Goal: Transaction & Acquisition: Purchase product/service

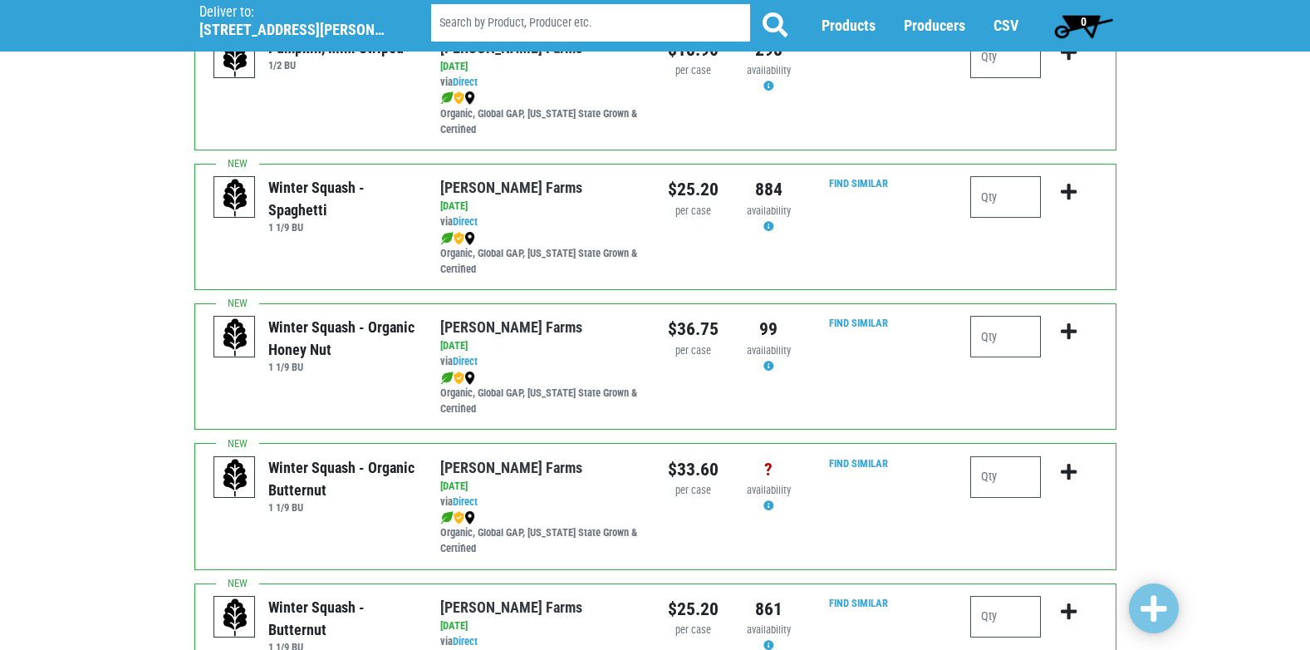
scroll to position [332, 0]
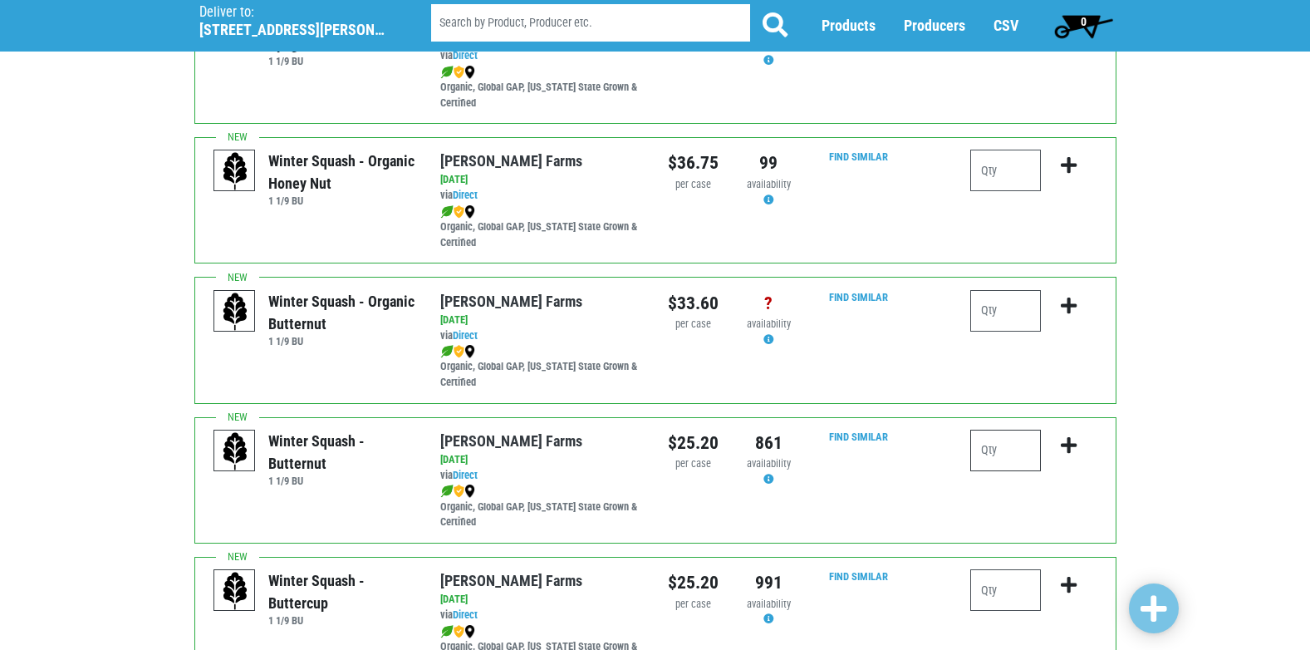
click at [1005, 456] on input "number" at bounding box center [1005, 450] width 71 height 42
type input "1"
click at [1069, 441] on icon "submit" at bounding box center [1069, 445] width 16 height 18
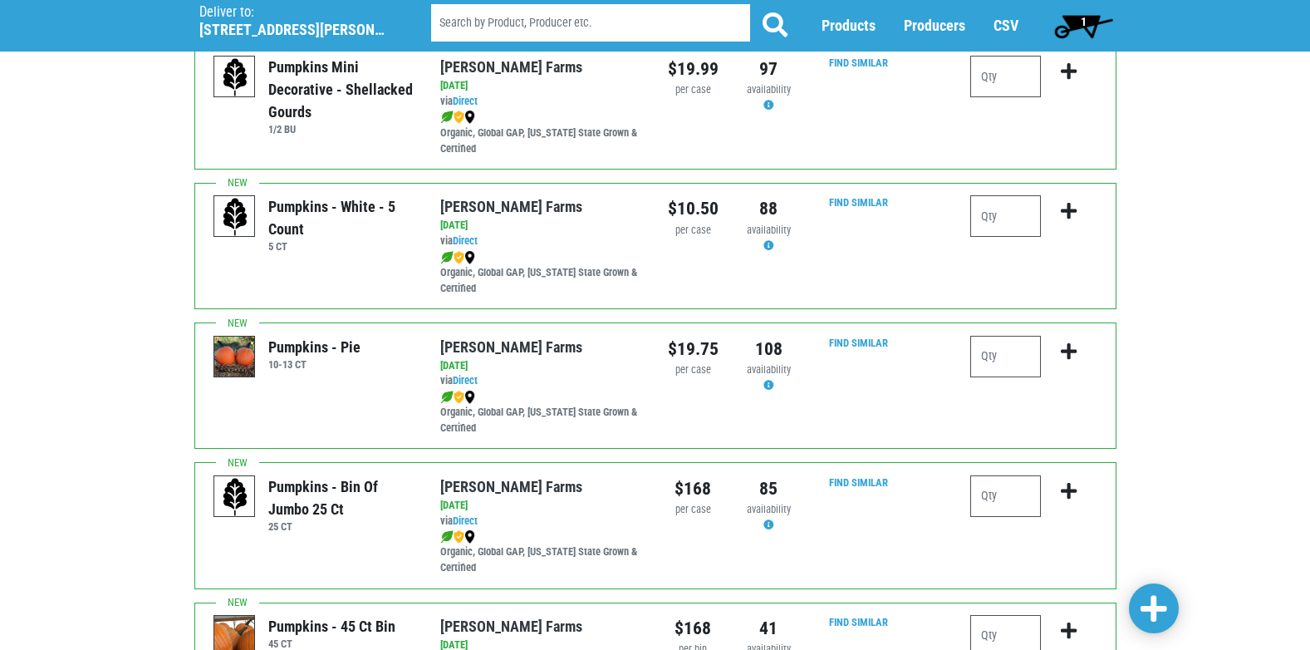
scroll to position [1994, 0]
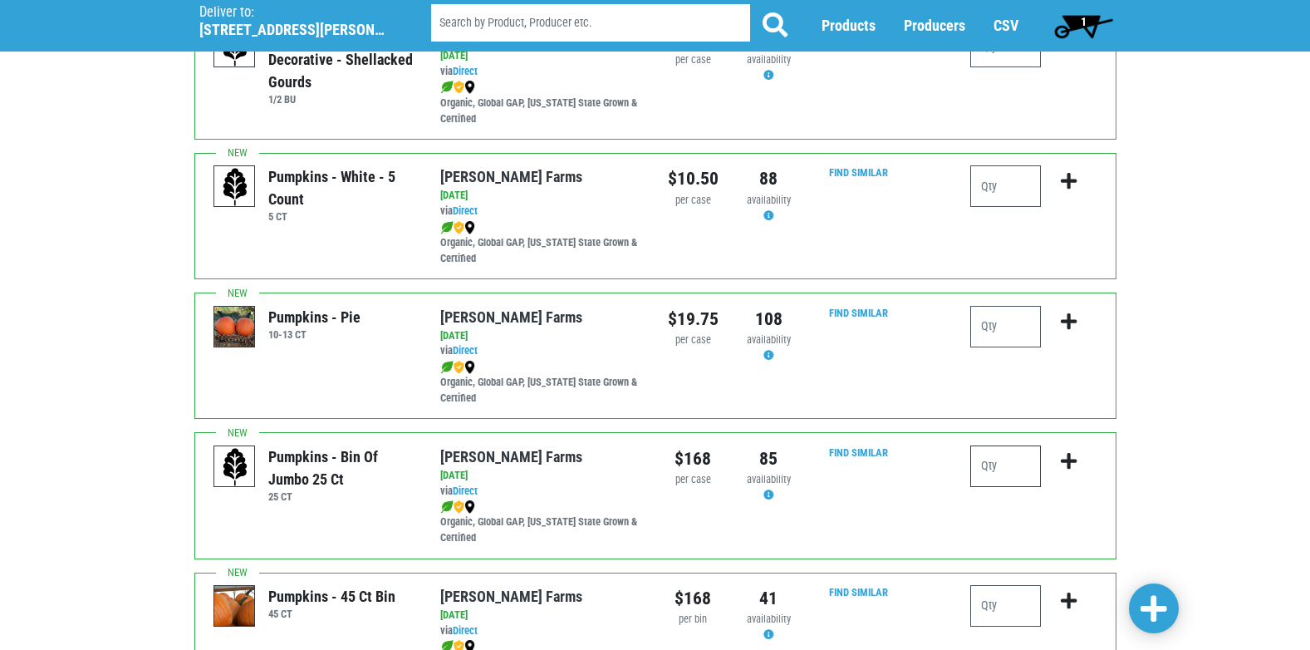
click at [1031, 474] on input "number" at bounding box center [1005, 466] width 71 height 42
click at [1006, 605] on input "number" at bounding box center [1005, 606] width 71 height 42
type input "1"
click at [1066, 600] on icon "submit" at bounding box center [1069, 600] width 16 height 18
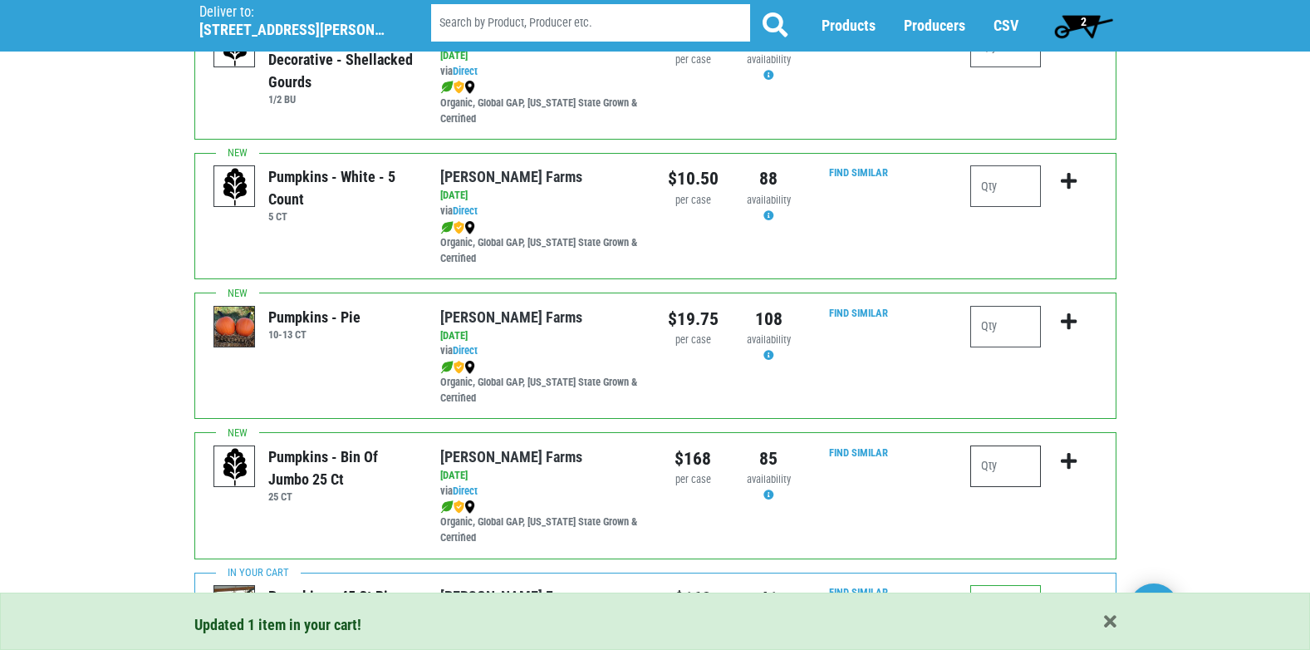
click at [998, 469] on input "number" at bounding box center [1005, 466] width 71 height 42
type input "1"
click at [1072, 459] on icon "submit" at bounding box center [1069, 461] width 16 height 18
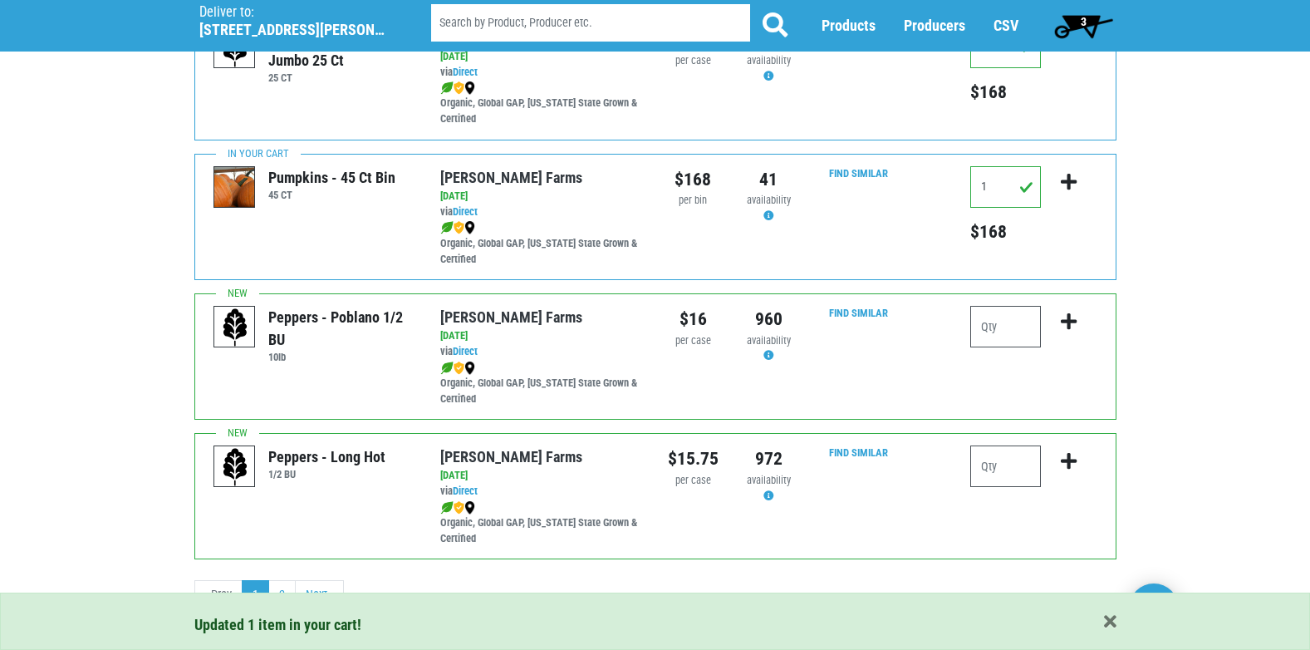
scroll to position [2427, 0]
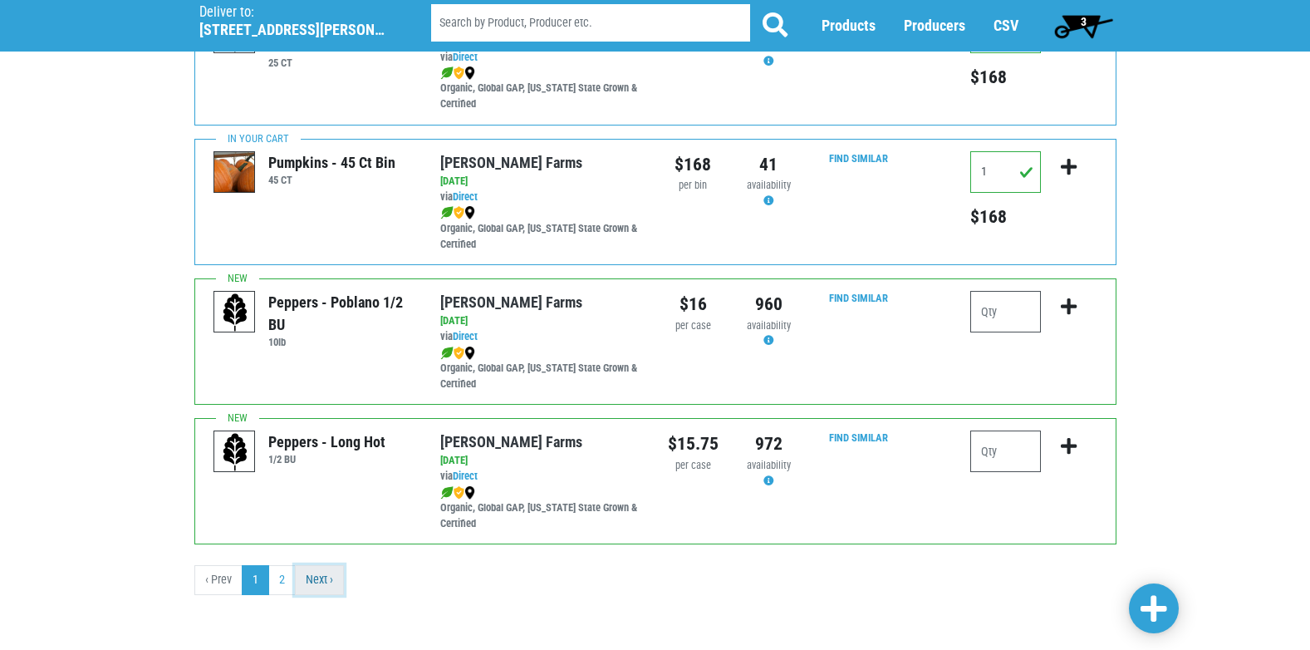
click at [317, 577] on link "Next ›" at bounding box center [319, 580] width 49 height 30
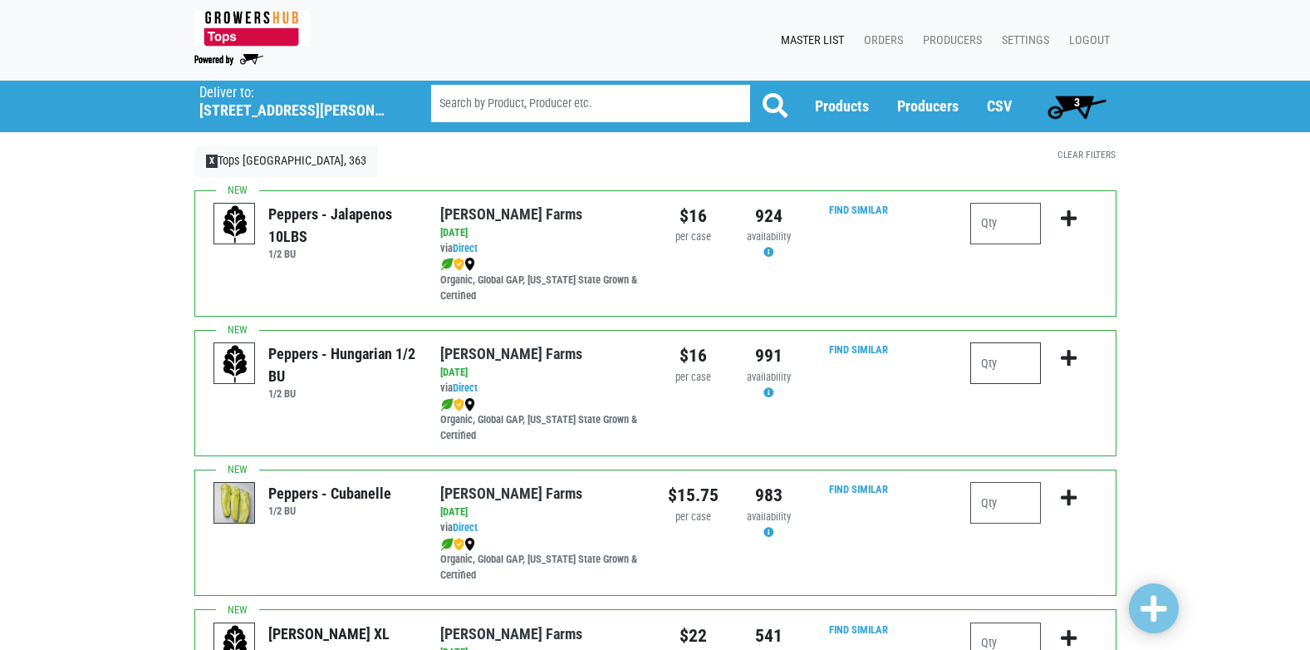
click at [991, 366] on input "number" at bounding box center [1005, 363] width 71 height 42
type input "1"
click at [1067, 354] on icon "submit" at bounding box center [1069, 358] width 16 height 18
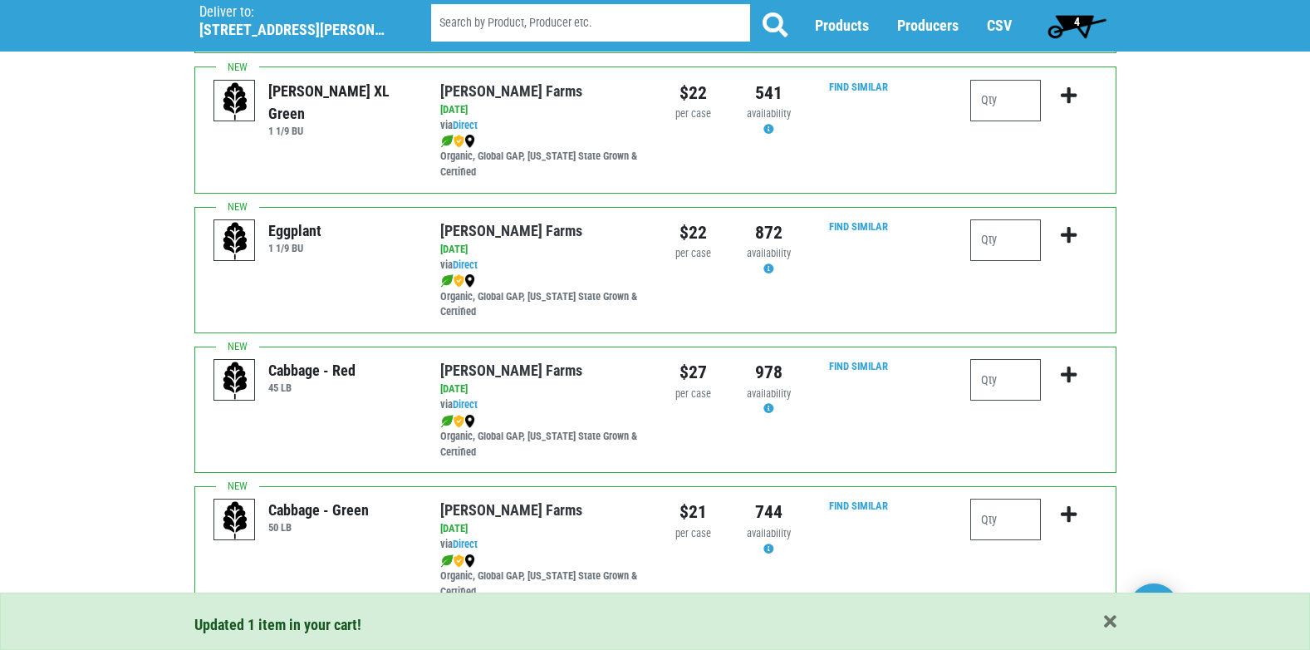
scroll to position [581, 0]
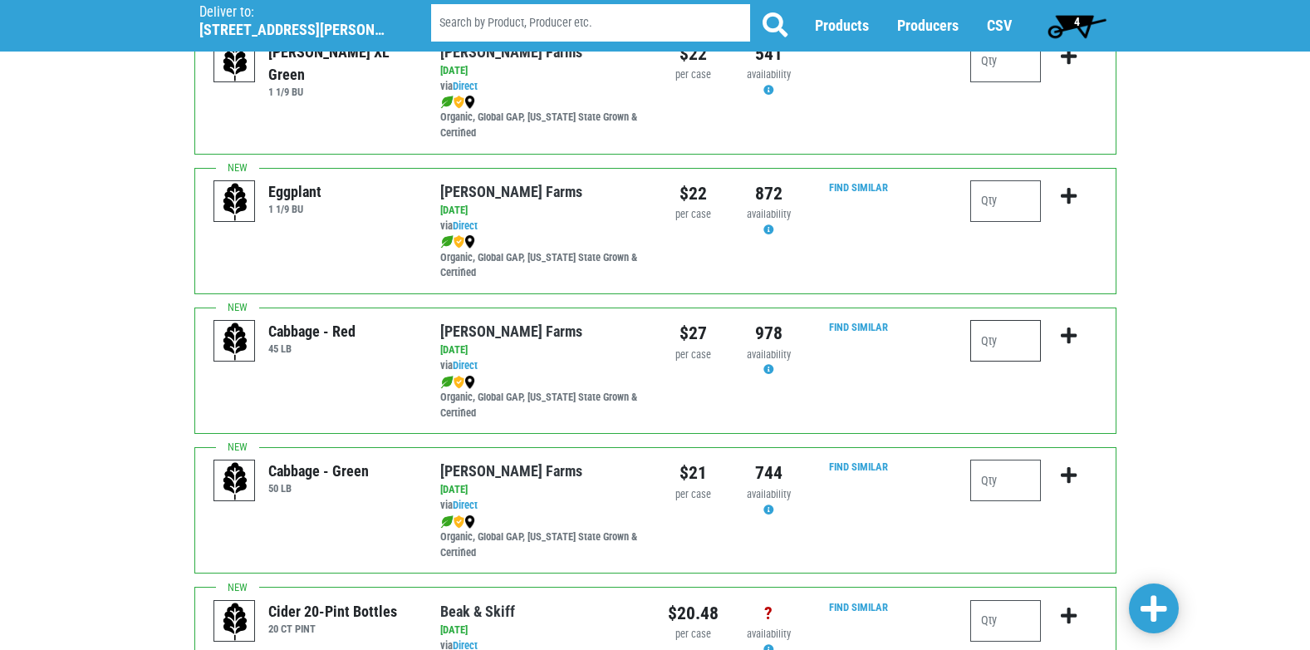
click at [1012, 346] on input "number" at bounding box center [1005, 341] width 71 height 42
type input "1"
click at [1073, 336] on icon "submit" at bounding box center [1069, 335] width 16 height 18
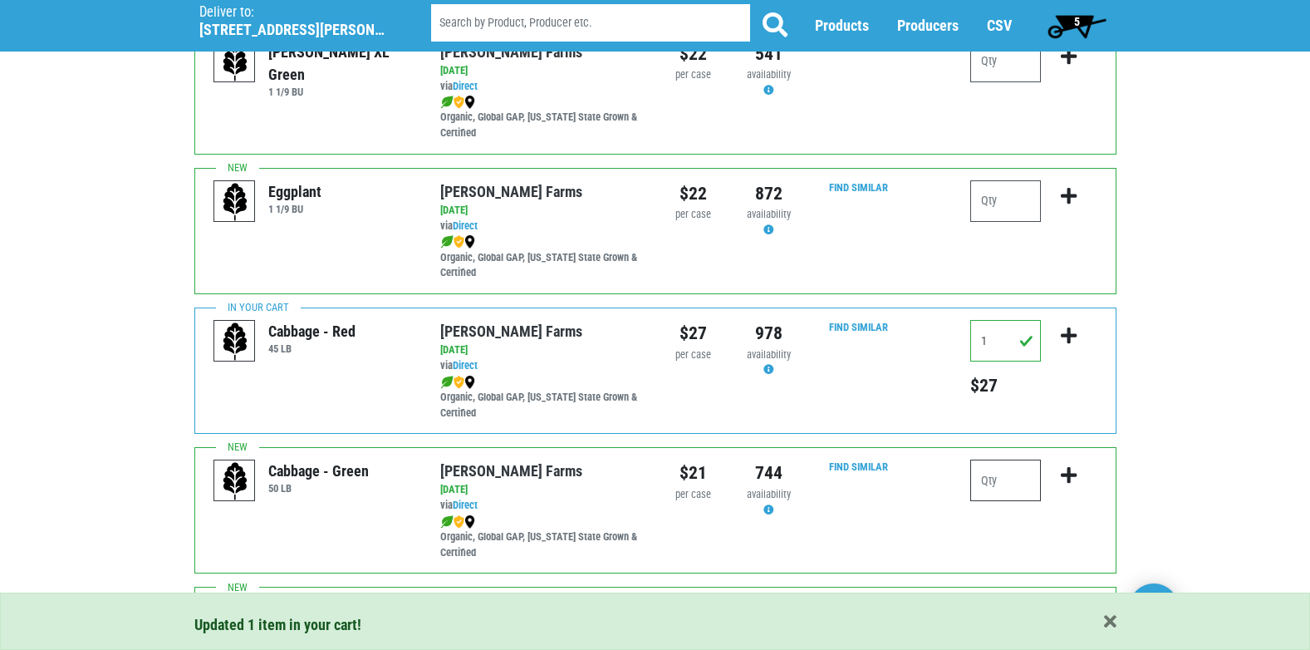
click at [999, 473] on input "number" at bounding box center [1005, 480] width 71 height 42
type input "1"
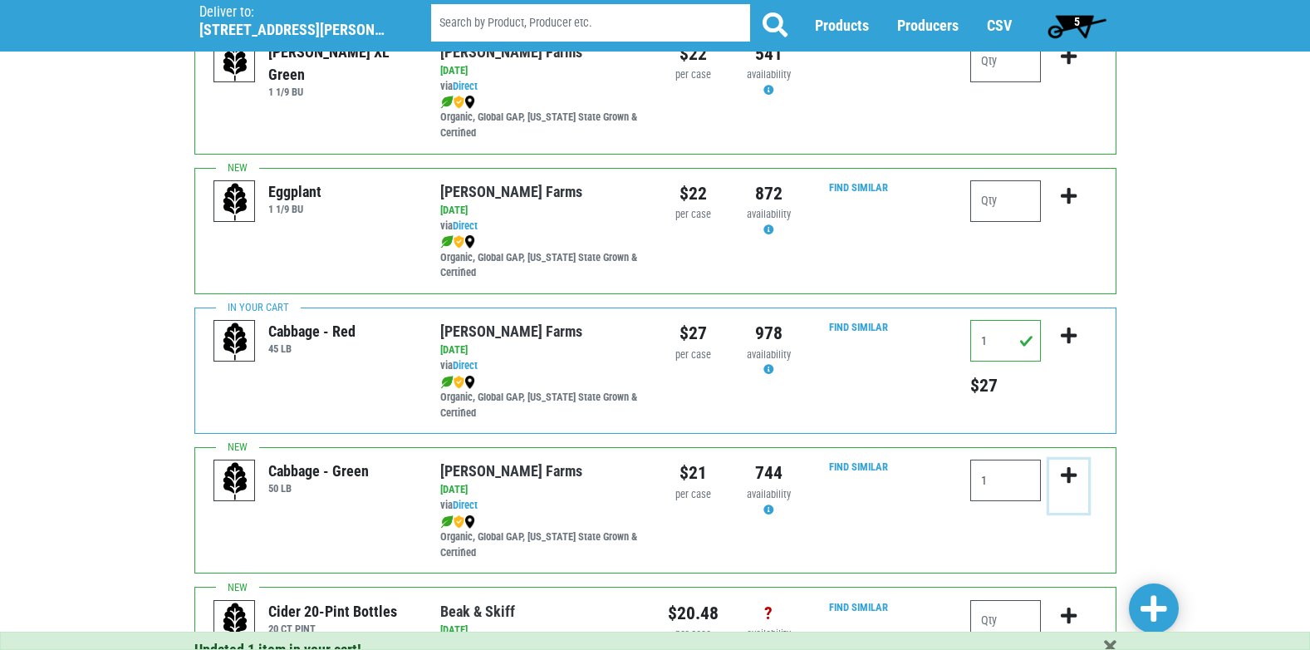
click at [1069, 477] on icon "submit" at bounding box center [1069, 475] width 16 height 18
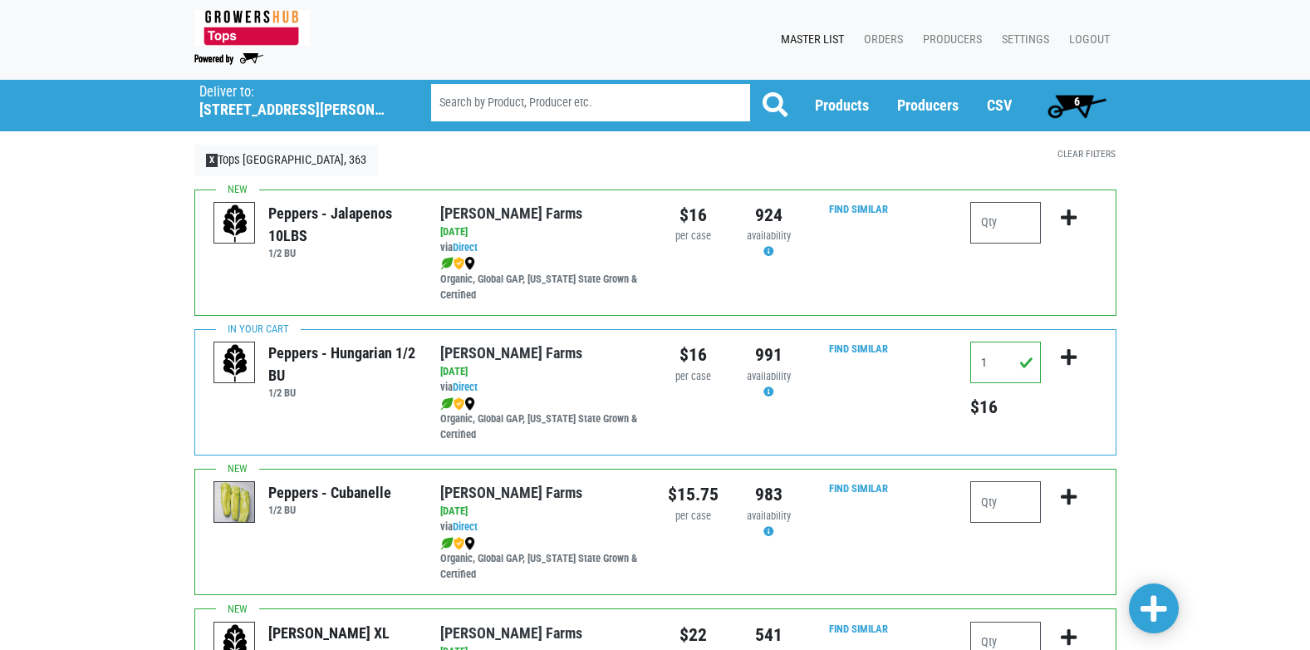
scroll to position [0, 0]
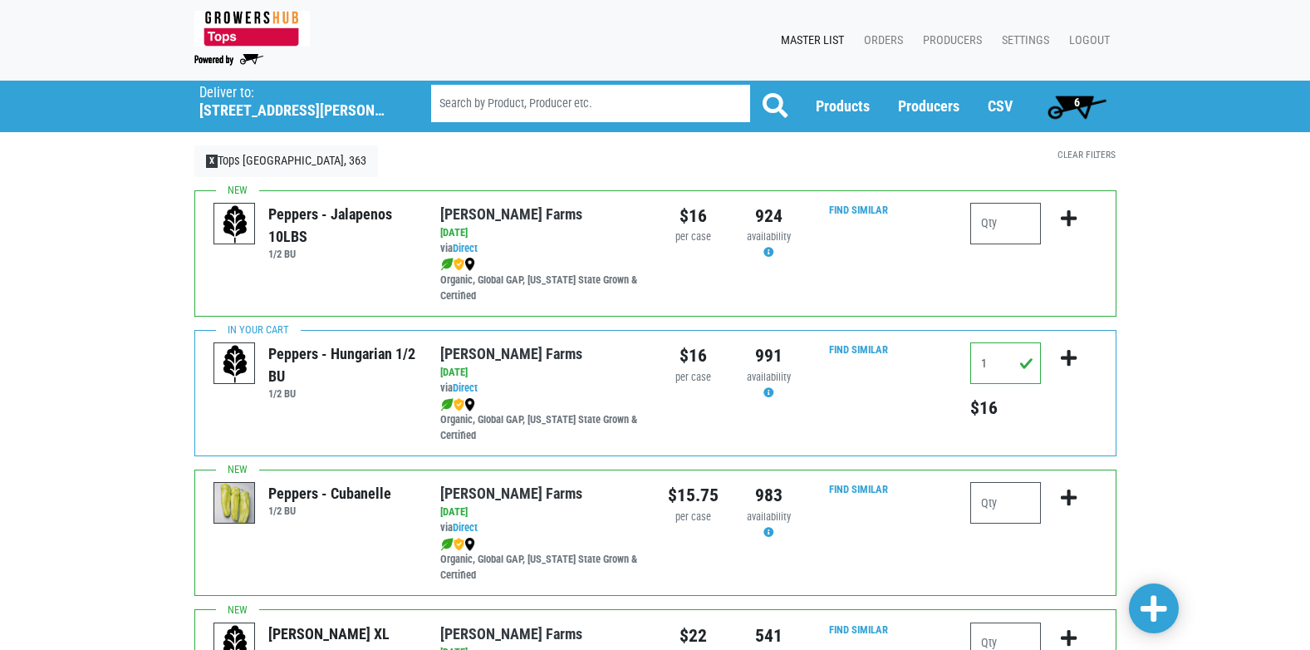
click at [1078, 102] on span "6" at bounding box center [1077, 102] width 6 height 13
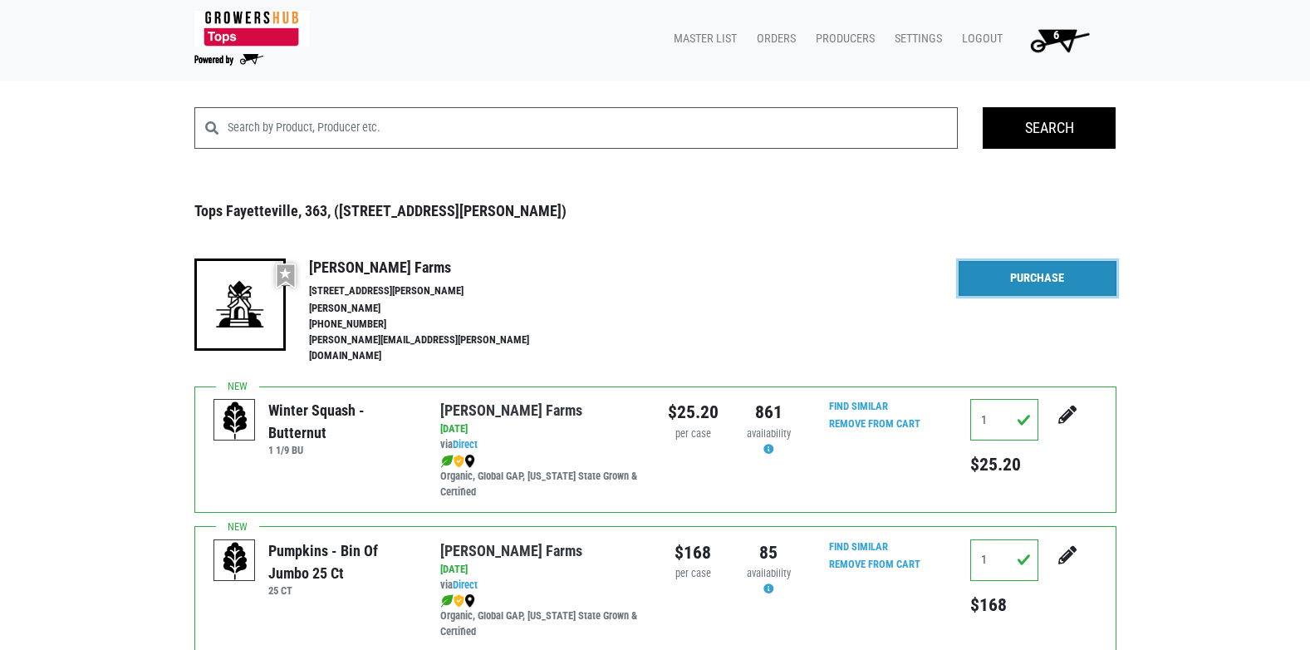
click at [1019, 278] on link "Purchase" at bounding box center [1038, 278] width 158 height 35
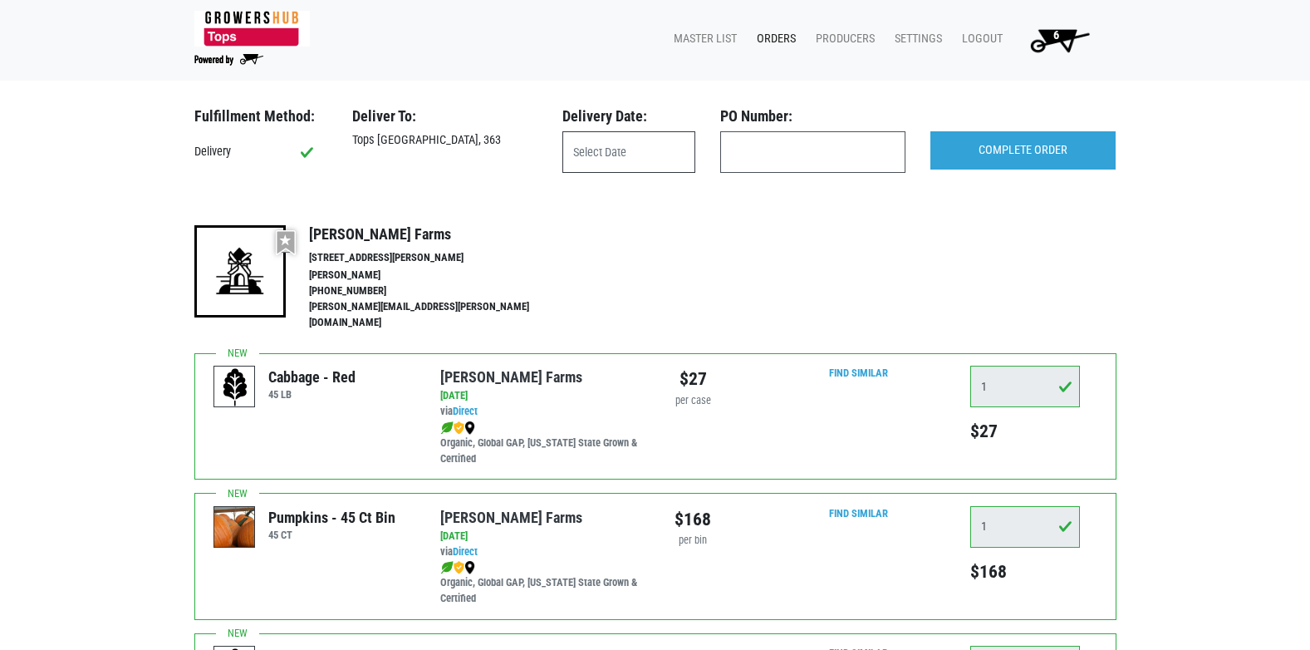
click at [645, 150] on input "text" at bounding box center [628, 152] width 133 height 42
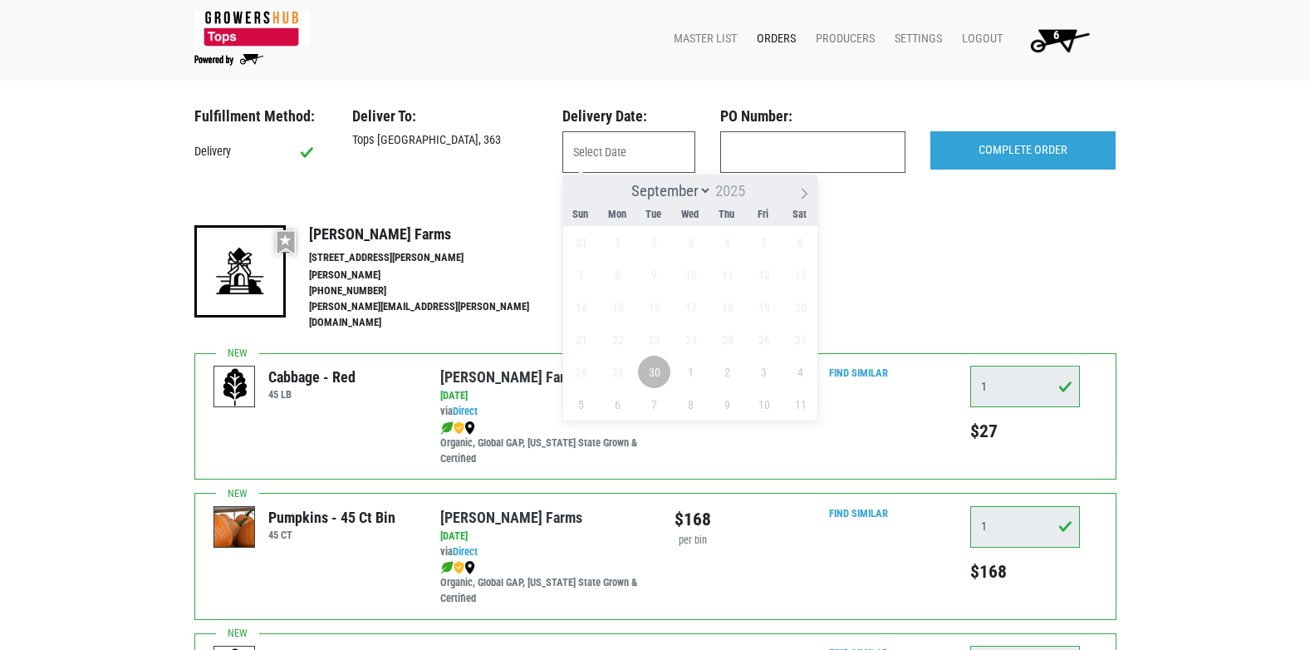
click at [656, 370] on span "30" at bounding box center [654, 372] width 32 height 32
type input "[DATE]"
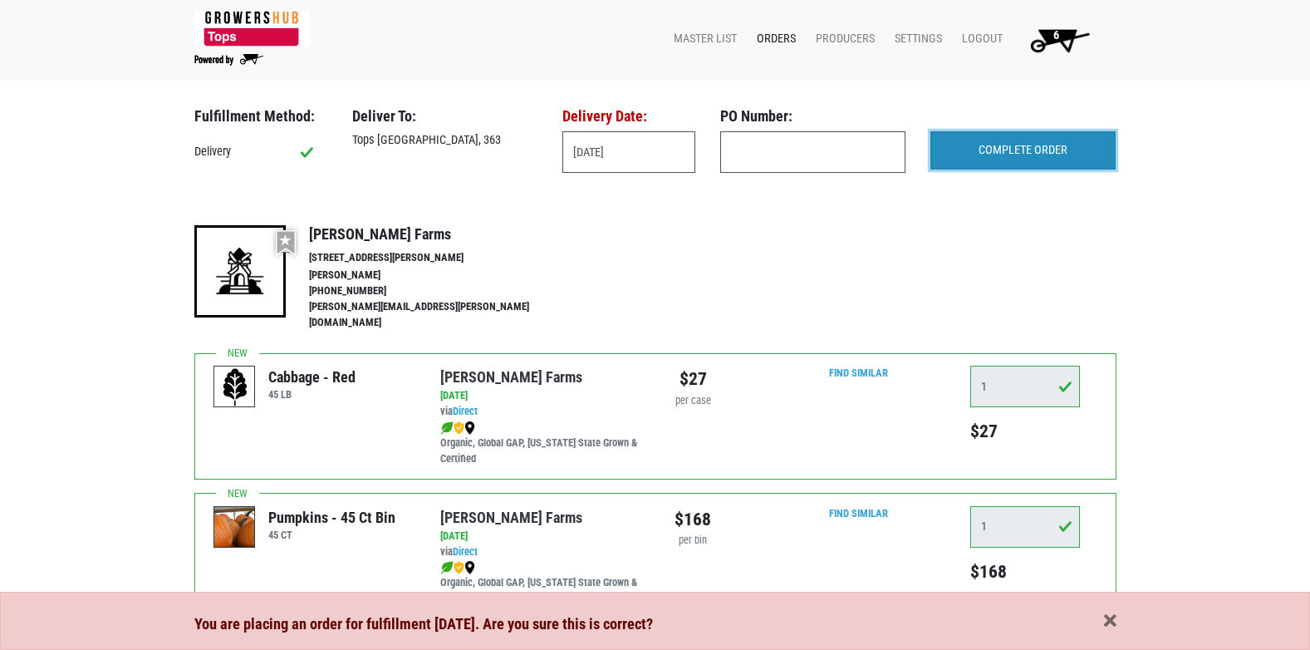
click at [964, 149] on input "COMPLETE ORDER" at bounding box center [1022, 150] width 185 height 38
